Goal: Find specific fact: Find specific fact

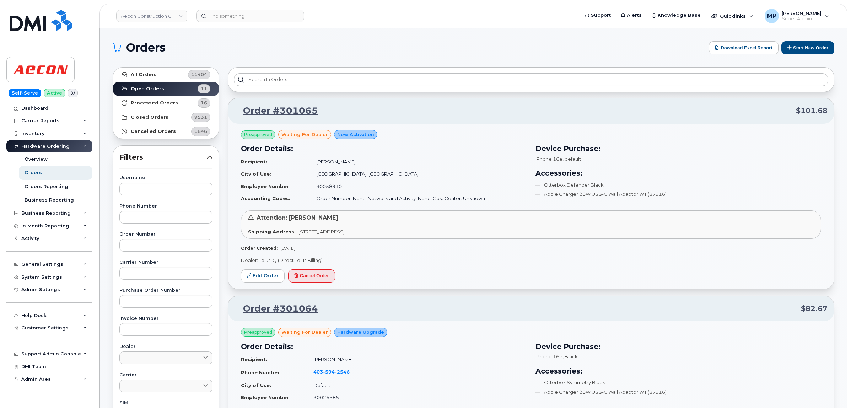
click at [143, 13] on link "Aecon Construction Group Inc" at bounding box center [151, 16] width 71 height 13
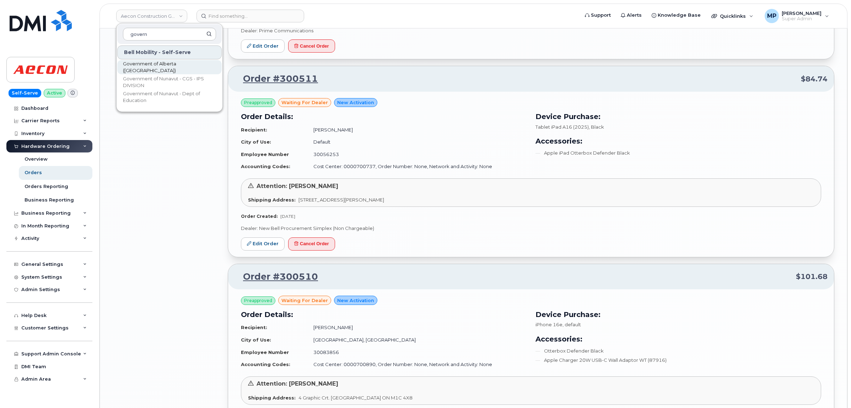
type input "govern"
click at [156, 66] on span "Government of Alberta (GOA)" at bounding box center [164, 67] width 82 height 14
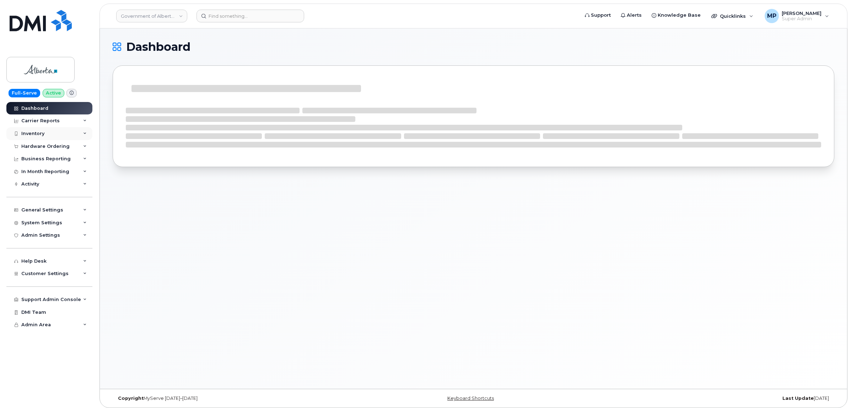
click at [33, 134] on div "Inventory" at bounding box center [32, 134] width 23 height 6
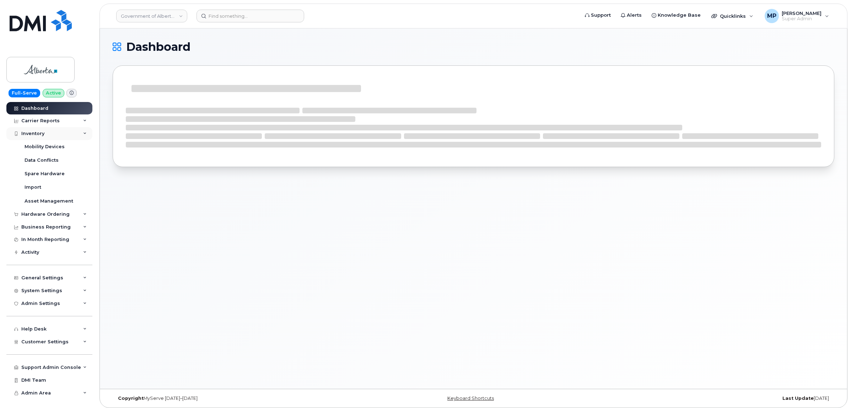
click at [33, 134] on div "Inventory" at bounding box center [32, 134] width 23 height 6
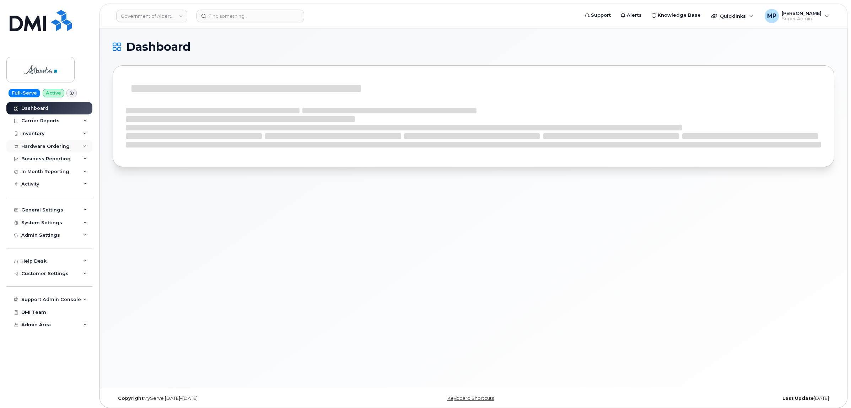
click at [38, 147] on div "Hardware Ordering" at bounding box center [45, 147] width 48 height 6
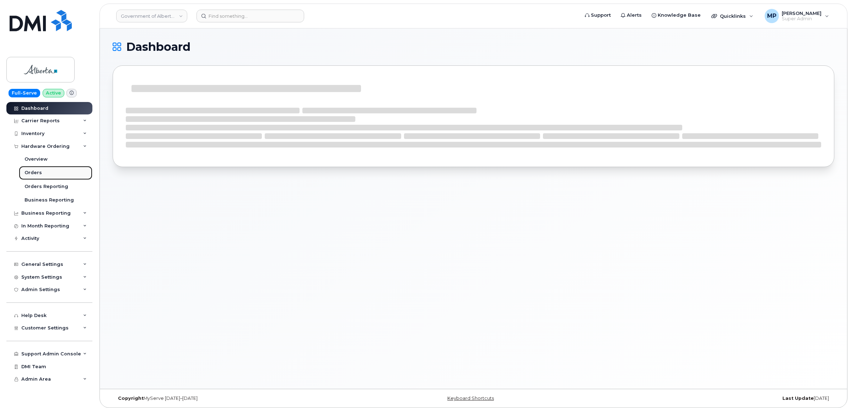
click at [39, 175] on div "Orders" at bounding box center [33, 172] width 17 height 6
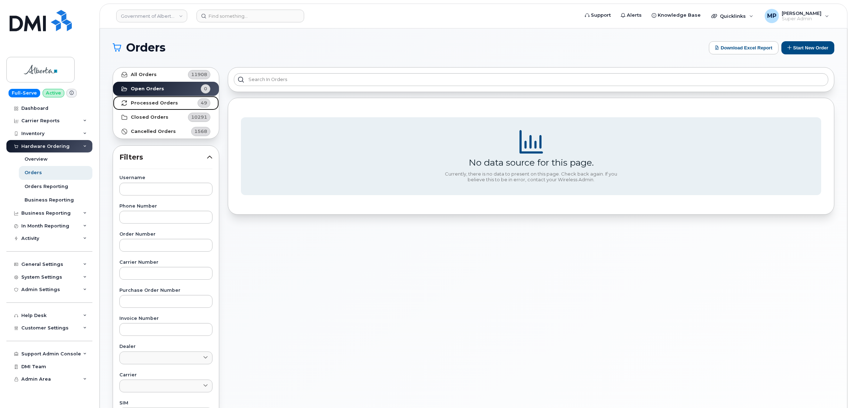
click at [160, 105] on strong "Processed Orders" at bounding box center [154, 103] width 47 height 6
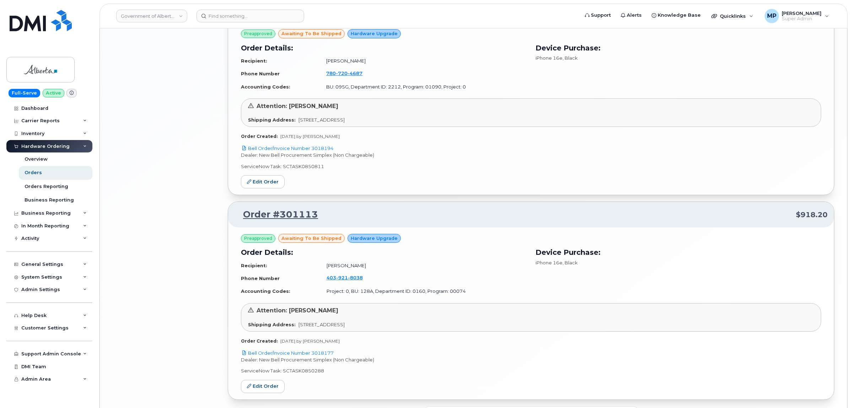
scroll to position [1377, 0]
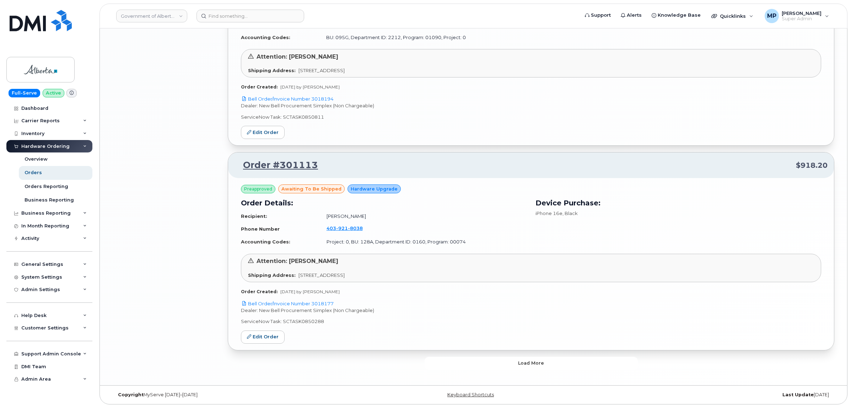
click at [462, 368] on button "Load more" at bounding box center [530, 363] width 213 height 13
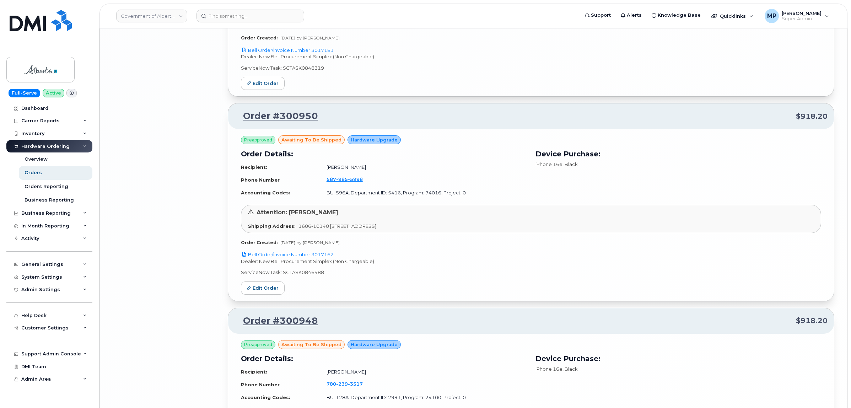
scroll to position [3013, 0]
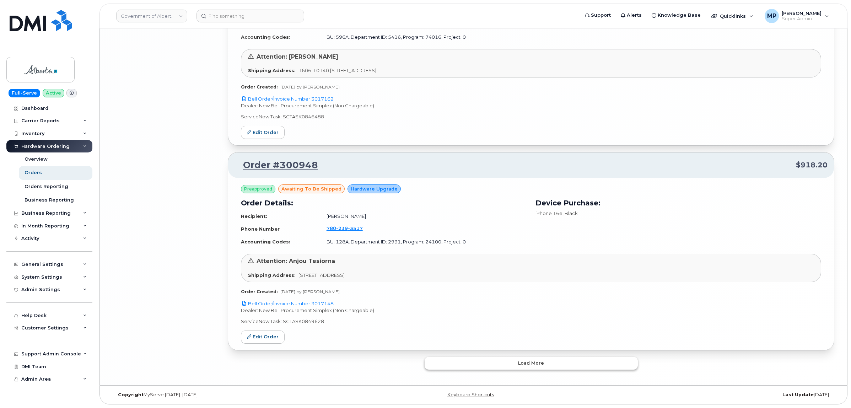
click at [478, 368] on button "Load more" at bounding box center [530, 363] width 213 height 13
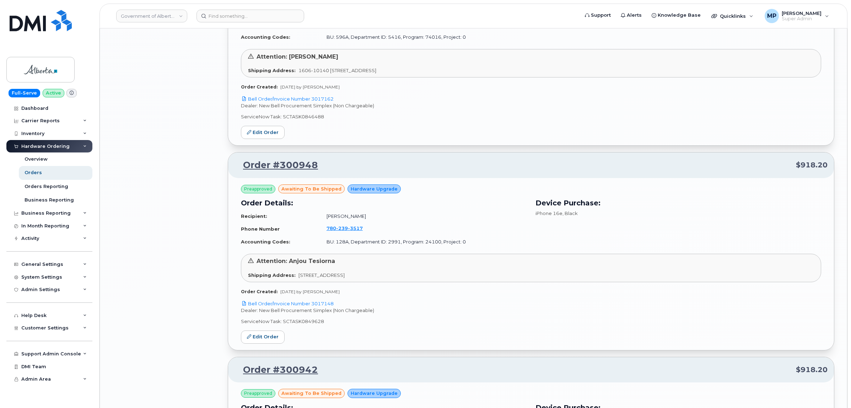
scroll to position [4650, 0]
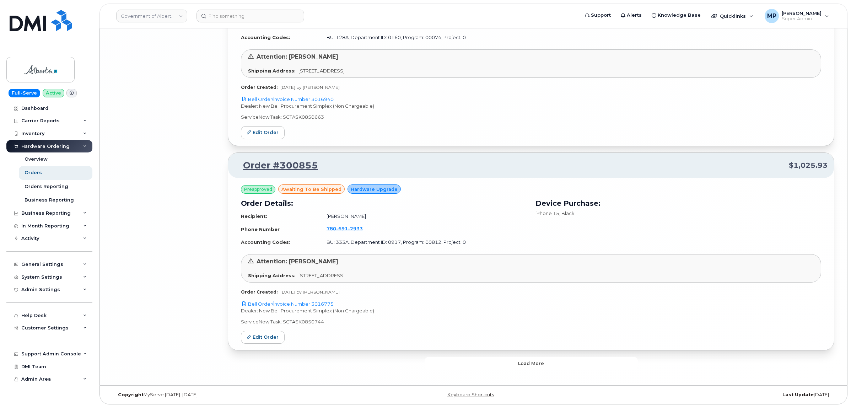
click at [475, 366] on button "Load more" at bounding box center [530, 363] width 213 height 13
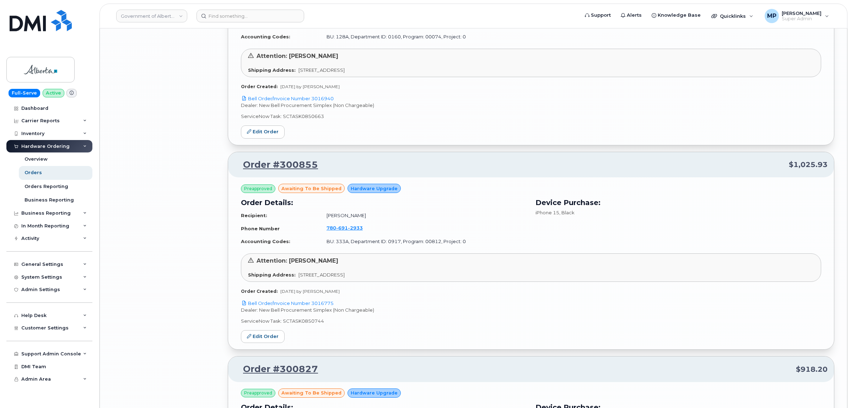
scroll to position [6286, 0]
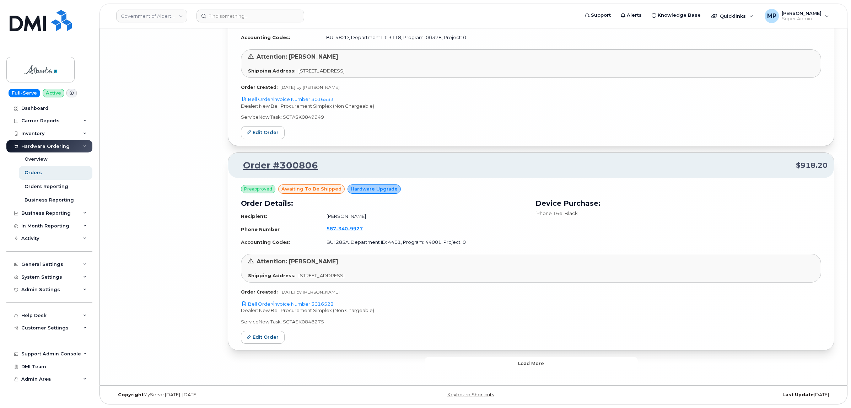
click at [475, 366] on button "Load more" at bounding box center [530, 363] width 213 height 13
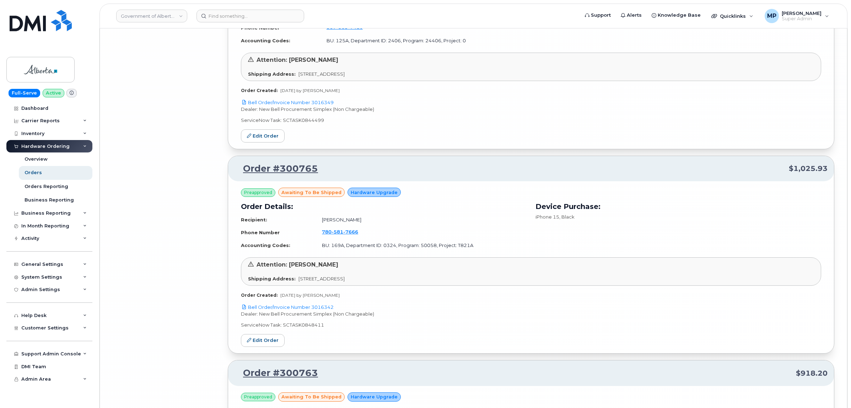
scroll to position [7922, 0]
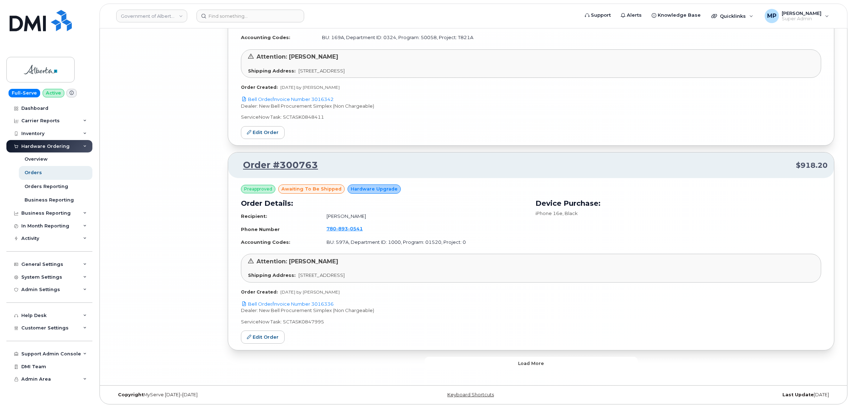
click at [475, 366] on button "Load more" at bounding box center [530, 363] width 213 height 13
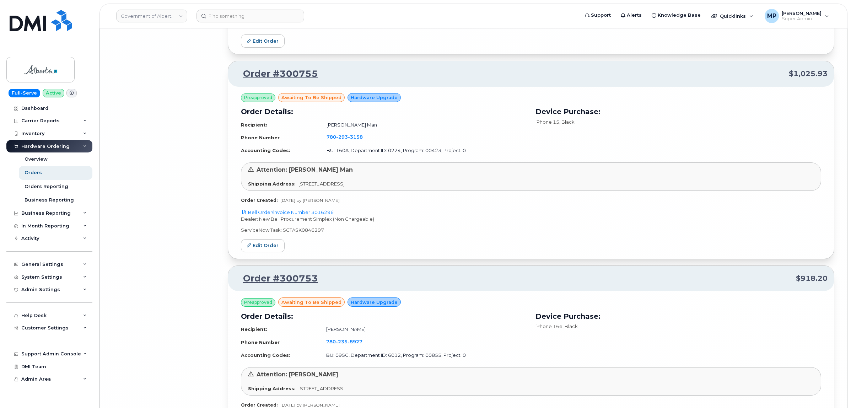
scroll to position [9558, 0]
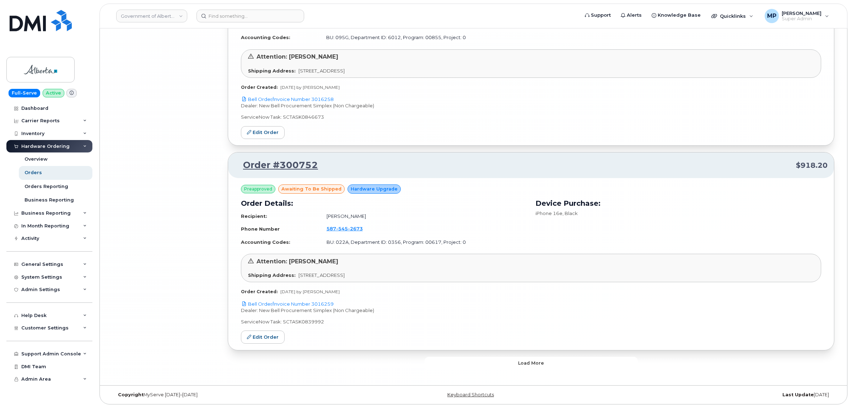
click at [474, 366] on button "Load more" at bounding box center [530, 363] width 213 height 13
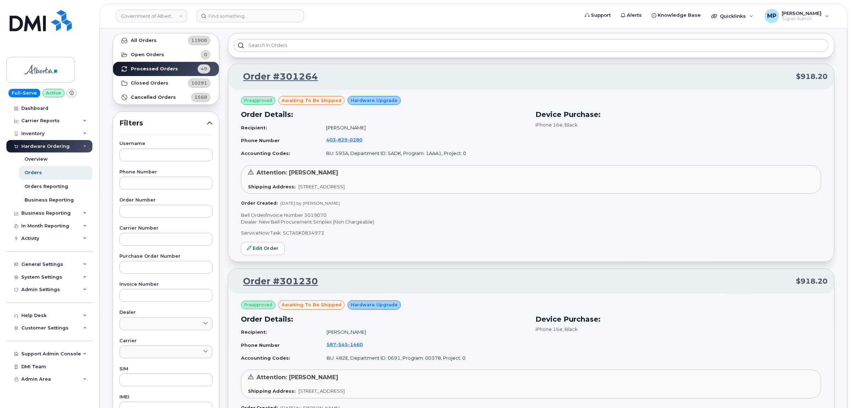
scroll to position [0, 0]
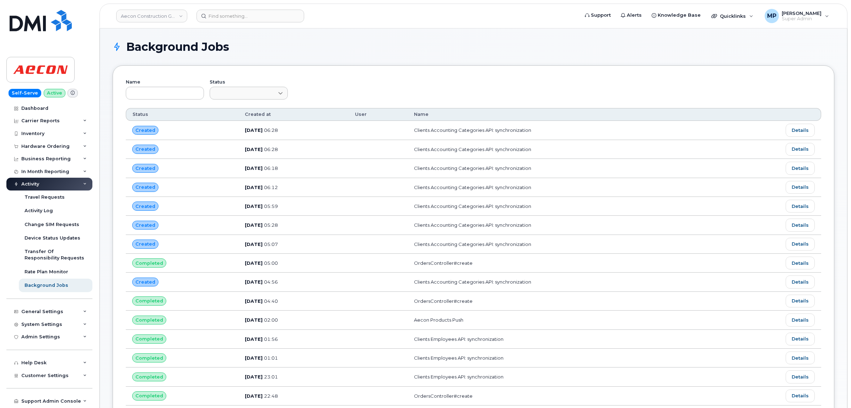
scroll to position [752, 0]
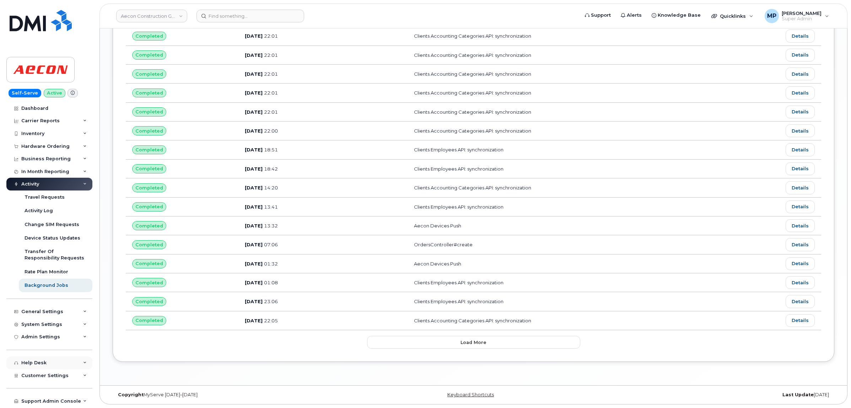
click at [48, 364] on div "Help Desk" at bounding box center [49, 362] width 86 height 13
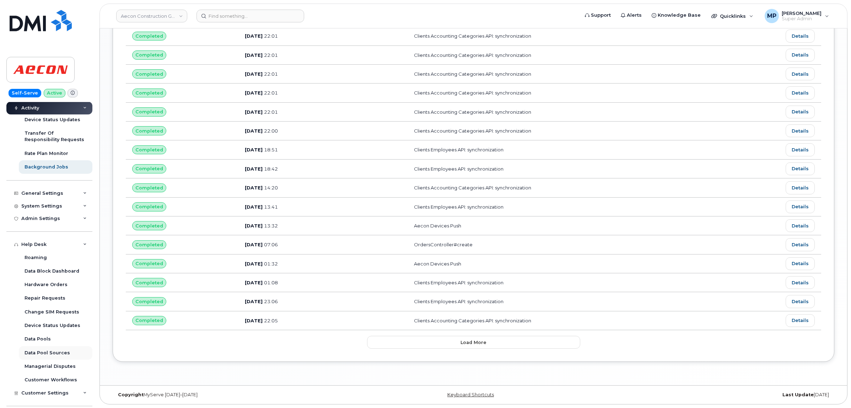
scroll to position [133, 0]
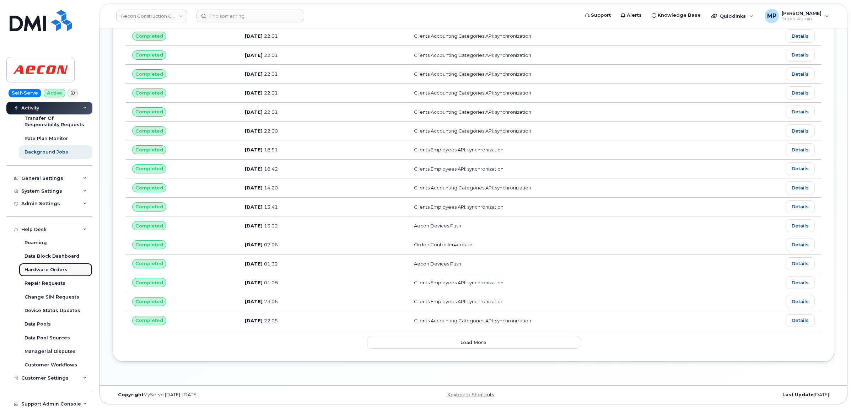
click at [43, 270] on div "Hardware Orders" at bounding box center [46, 269] width 43 height 6
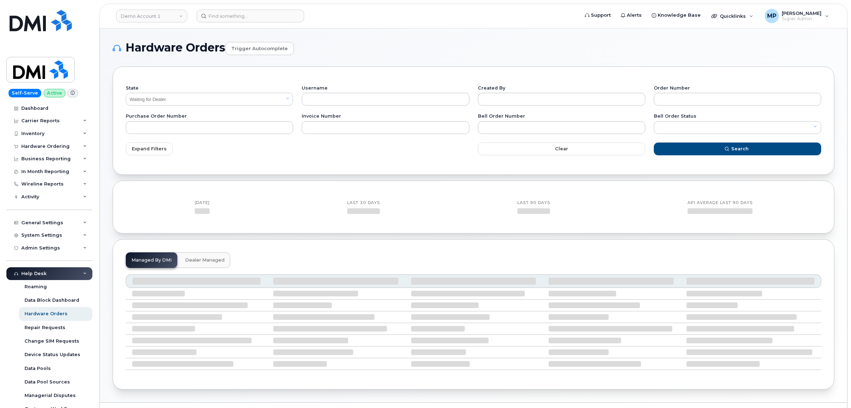
select select "Waiting for Dealer"
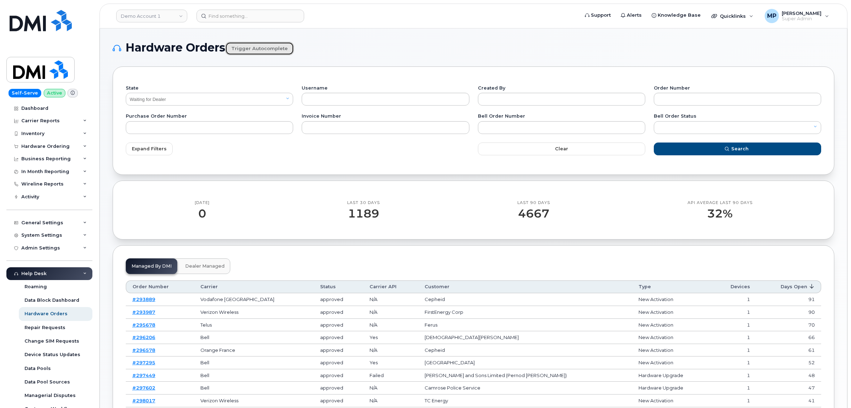
click at [251, 48] on link "Trigger autocomplete" at bounding box center [259, 48] width 69 height 13
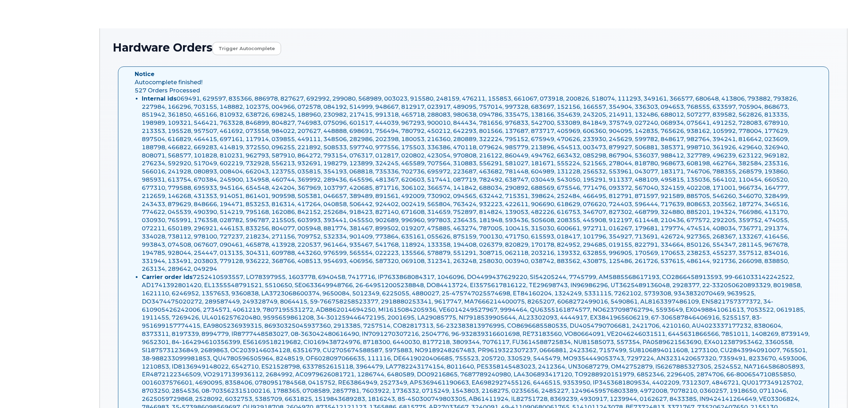
select select "Waiting for Dealer"
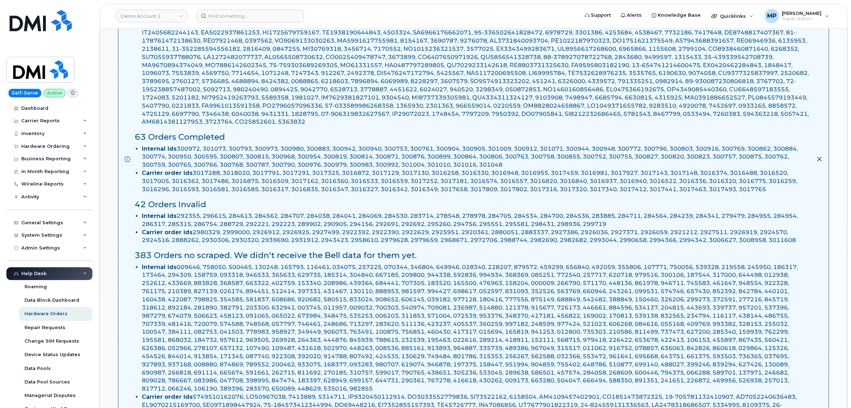
scroll to position [444, 0]
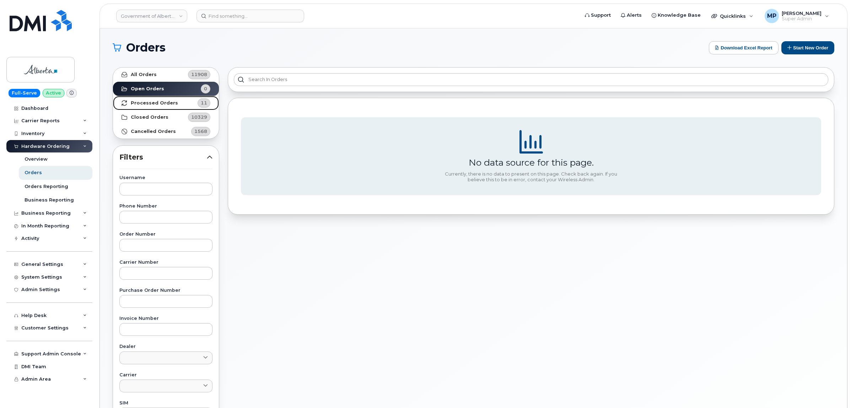
click at [156, 98] on link "Processed Orders 11" at bounding box center [166, 103] width 106 height 14
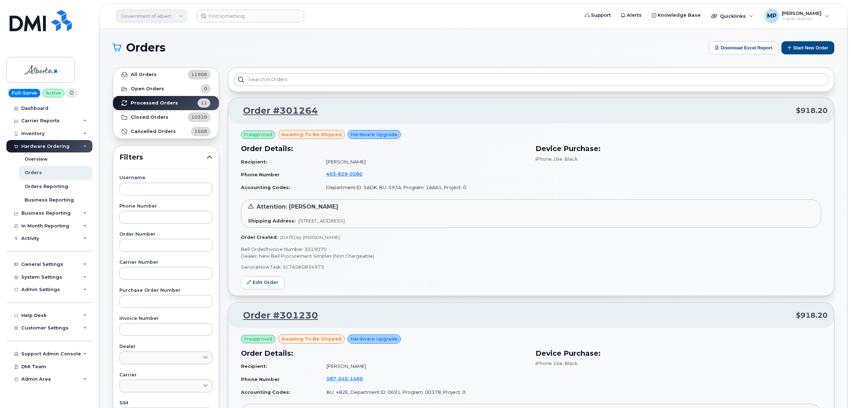
click at [143, 18] on link "Government of Alberta (GOA)" at bounding box center [151, 16] width 71 height 13
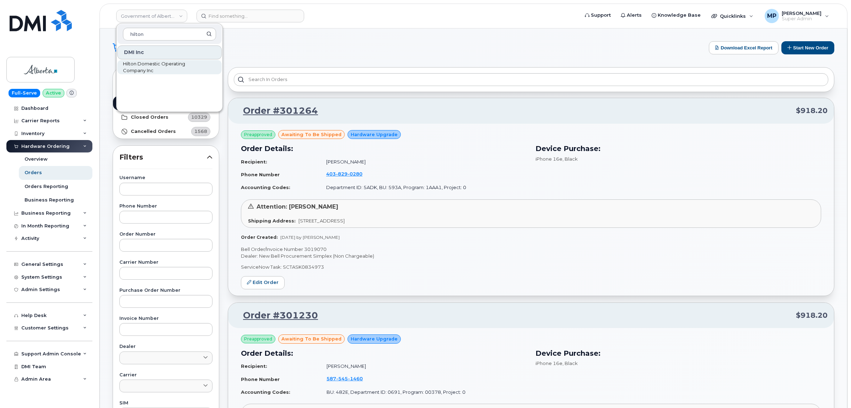
type input "hilton"
click at [140, 68] on span "Hilton Domestic Operating Company Inc" at bounding box center [164, 67] width 82 height 14
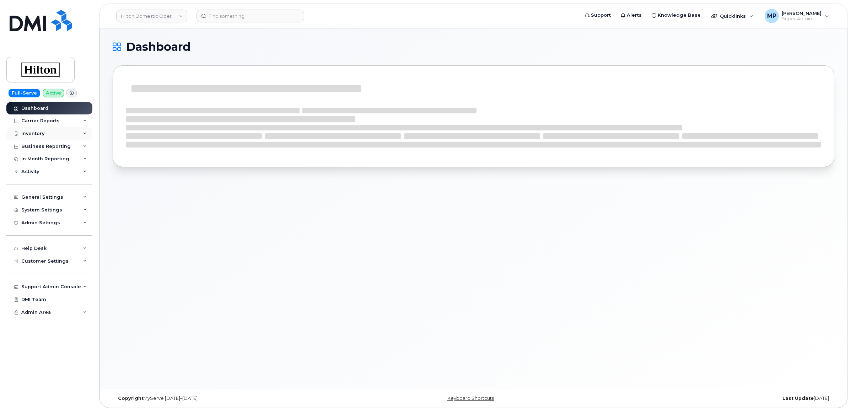
click at [34, 133] on div "Inventory" at bounding box center [32, 134] width 23 height 6
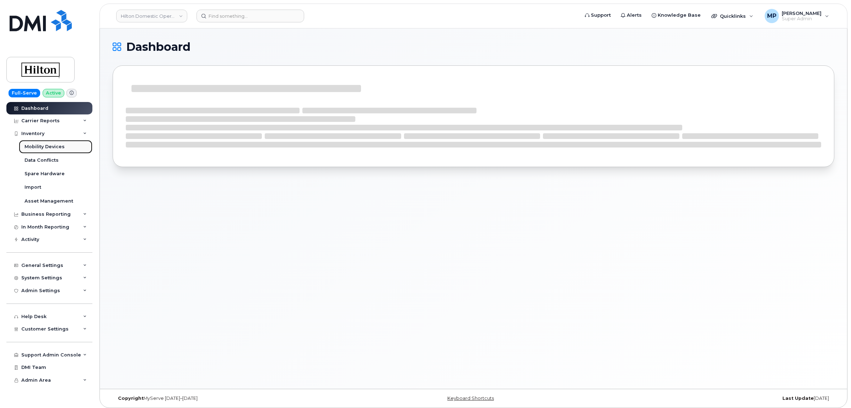
click at [38, 148] on div "Mobility Devices" at bounding box center [45, 147] width 40 height 6
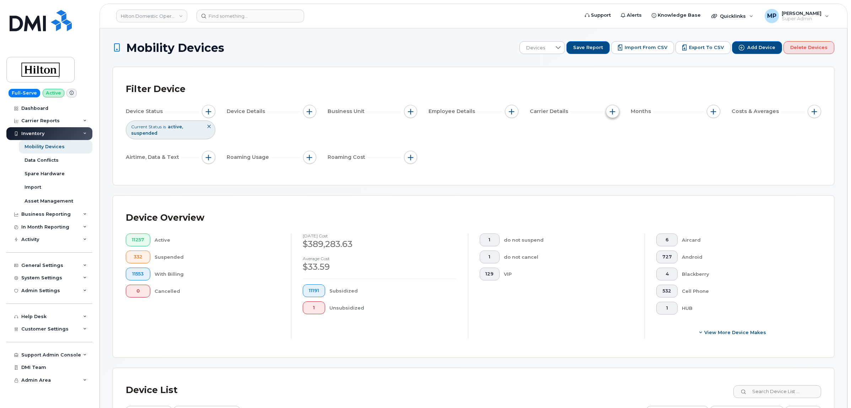
click at [614, 109] on span "button" at bounding box center [613, 112] width 6 height 6
click at [615, 132] on input "Carrier" at bounding box center [614, 133] width 6 height 6
checkbox input "true"
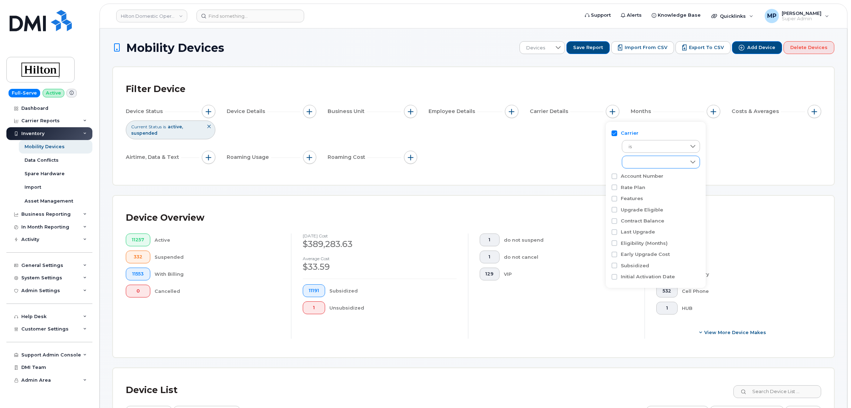
click at [648, 162] on div "empty" at bounding box center [654, 162] width 64 height 12
click at [630, 227] on input "EE" at bounding box center [630, 227] width 6 height 6
checkbox input "true"
click at [436, 177] on div "Filter Device Device Status Current Status is active suspended Device Details B…" at bounding box center [473, 126] width 721 height 118
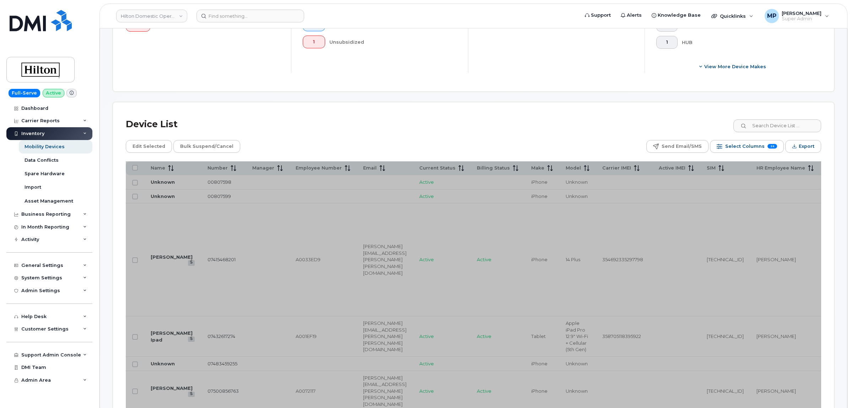
scroll to position [266, 0]
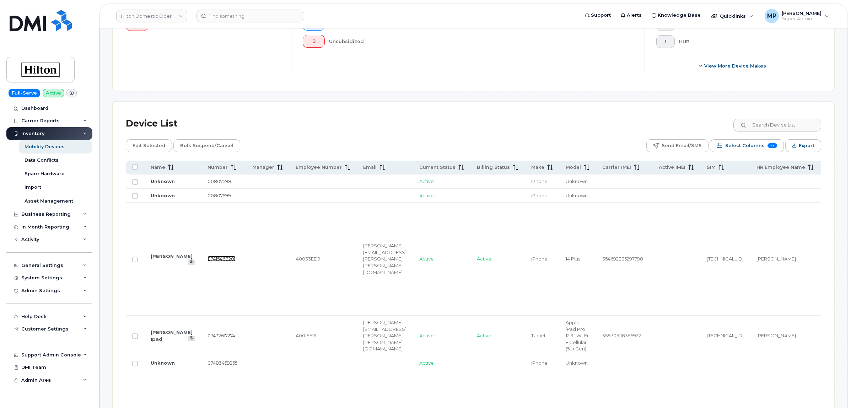
click at [207, 260] on link "07415468201" at bounding box center [221, 259] width 28 height 6
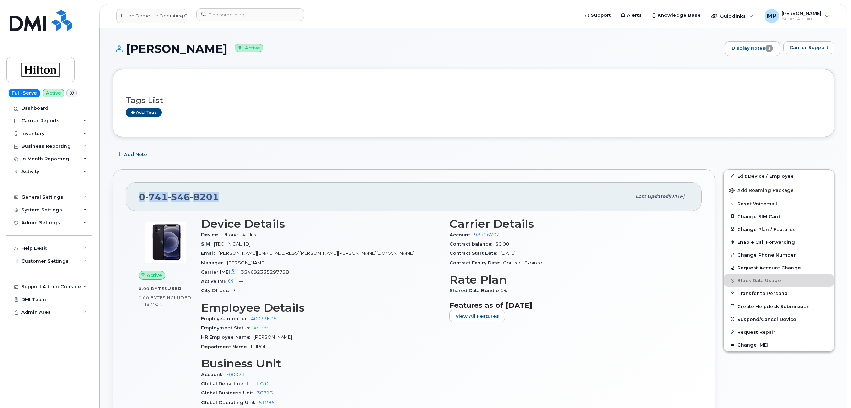
drag, startPoint x: 189, startPoint y: 199, endPoint x: 137, endPoint y: 203, distance: 51.3
click at [137, 203] on div "0 741 546 8201 Last updated Aug 25, 2025" at bounding box center [414, 196] width 576 height 28
copy span "0 741 546 8201"
